Goal: Check status

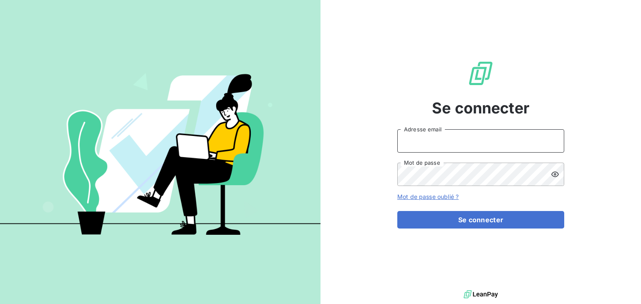
click at [439, 144] on input "Adresse email" at bounding box center [480, 140] width 167 height 23
type input "[EMAIL_ADDRESS][DOMAIN_NAME]"
click at [397, 211] on button "Se connecter" at bounding box center [480, 220] width 167 height 18
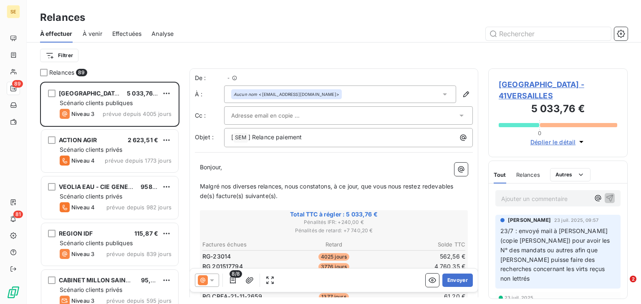
scroll to position [217, 134]
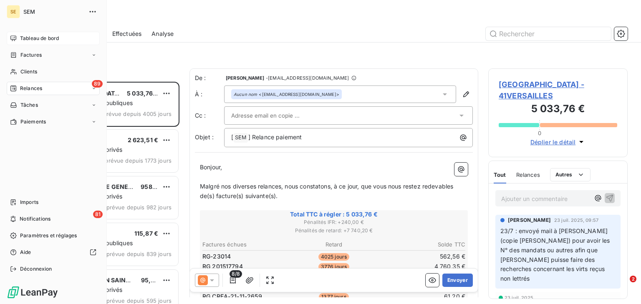
click at [45, 33] on div "Tableau de bord" at bounding box center [53, 38] width 93 height 13
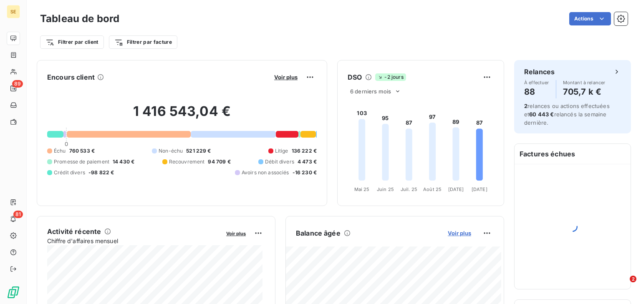
click at [459, 231] on span "Voir plus" at bounding box center [459, 233] width 23 height 7
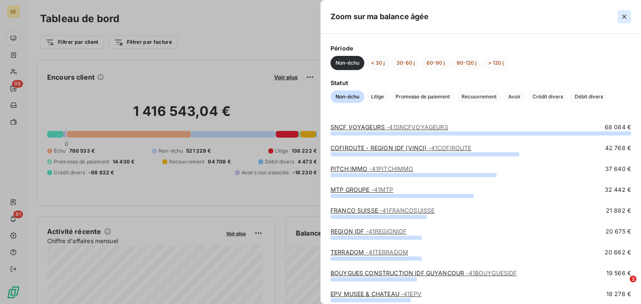
click at [627, 13] on icon "button" at bounding box center [624, 17] width 8 height 8
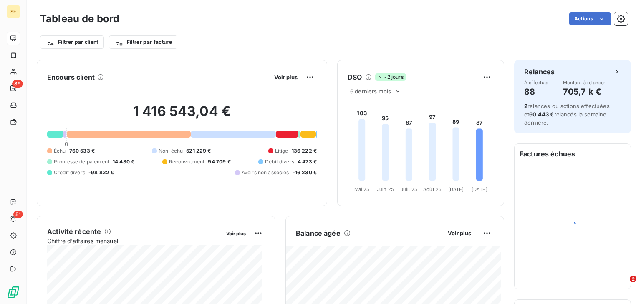
click at [277, 73] on div "Voir plus" at bounding box center [294, 76] width 45 height 13
click at [278, 77] on span "Voir plus" at bounding box center [285, 77] width 23 height 7
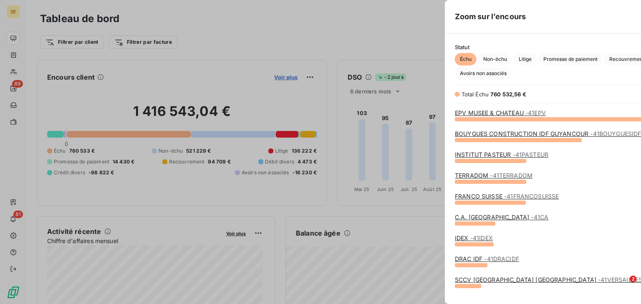
scroll to position [180, 315]
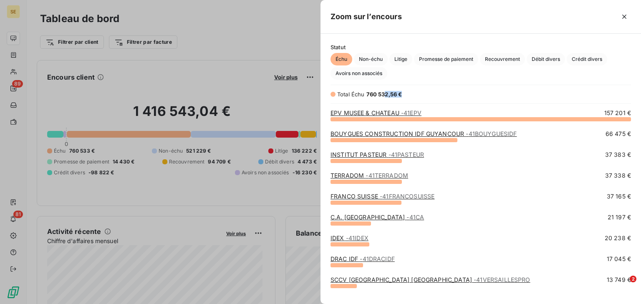
drag, startPoint x: 402, startPoint y: 94, endPoint x: 363, endPoint y: 91, distance: 38.9
click at [375, 92] on div "Total Échu 760 532,56 €" at bounding box center [402, 94] width 145 height 8
click at [348, 91] on span "Total Échu" at bounding box center [351, 94] width 28 height 7
click at [402, 96] on span "760 532,56 €" at bounding box center [384, 94] width 36 height 7
click at [622, 20] on icon "button" at bounding box center [624, 17] width 8 height 8
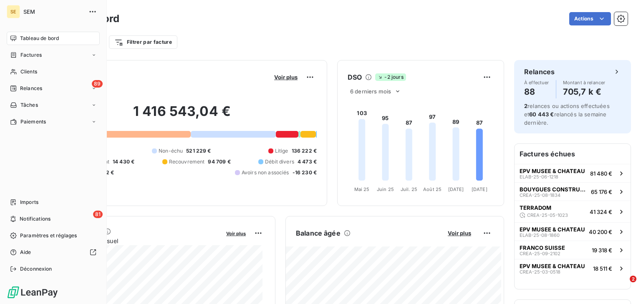
click at [20, 40] on span "Tableau de bord" at bounding box center [39, 39] width 39 height 8
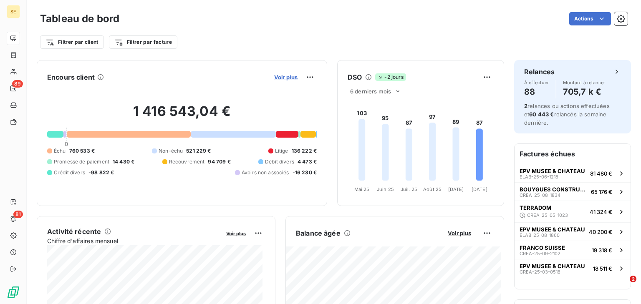
click at [282, 79] on span "Voir plus" at bounding box center [285, 77] width 23 height 7
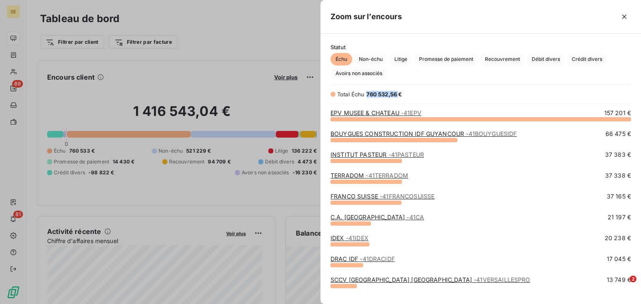
drag, startPoint x: 398, startPoint y: 93, endPoint x: 365, endPoint y: 91, distance: 33.0
click at [365, 91] on div "Total Échu 760 532,56 €" at bounding box center [402, 94] width 145 height 8
click at [248, 52] on div at bounding box center [320, 152] width 641 height 304
